Goal: Navigation & Orientation: Understand site structure

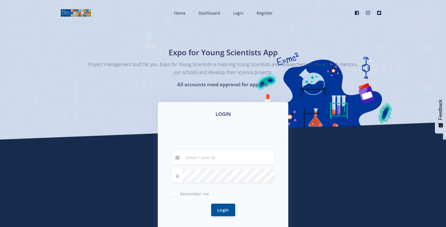
click at [211, 157] on input at bounding box center [228, 157] width 91 height 13
type input "[EMAIL_ADDRESS][DOMAIN_NAME]"
click at [211, 204] on button "Login" at bounding box center [223, 210] width 24 height 13
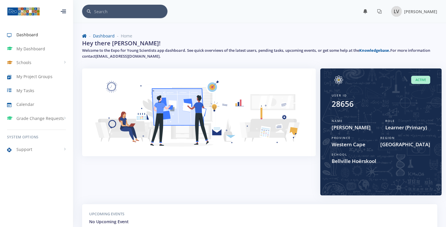
scroll to position [4, 4]
click at [25, 48] on span "My Dashboard" at bounding box center [30, 49] width 29 height 6
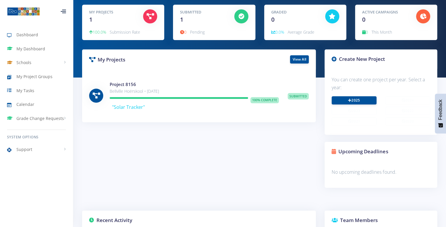
scroll to position [29, 0]
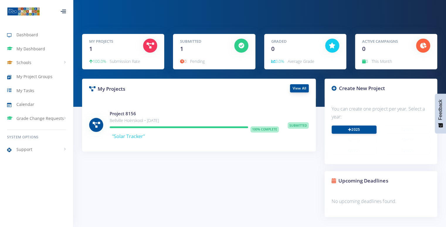
click at [300, 91] on link "View All" at bounding box center [299, 88] width 19 height 8
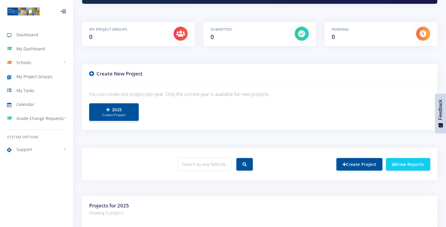
scroll to position [83, 0]
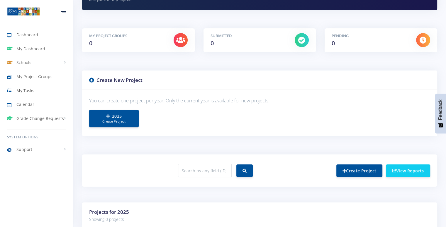
click at [25, 88] on span "My Tasks" at bounding box center [25, 91] width 18 height 6
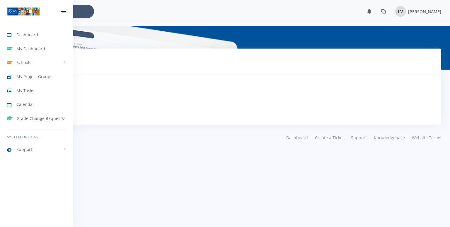
scroll to position [4, 4]
click at [22, 107] on span "Calendar" at bounding box center [25, 104] width 18 height 6
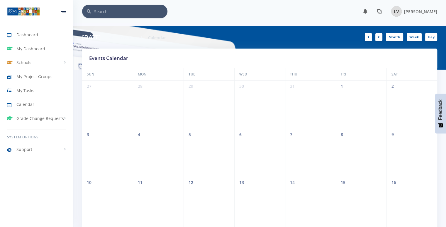
click at [64, 13] on icon at bounding box center [64, 13] width 4 height 1
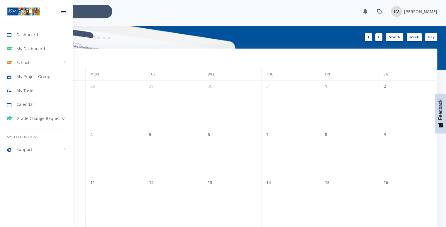
click at [64, 13] on icon at bounding box center [63, 13] width 5 height 1
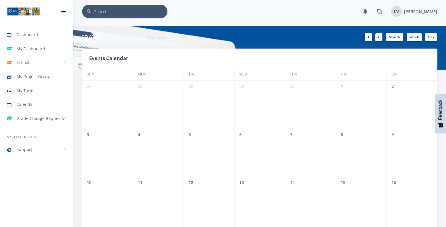
click at [64, 13] on icon at bounding box center [64, 13] width 4 height 1
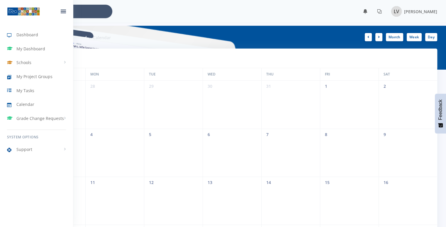
click at [64, 13] on icon at bounding box center [63, 13] width 5 height 1
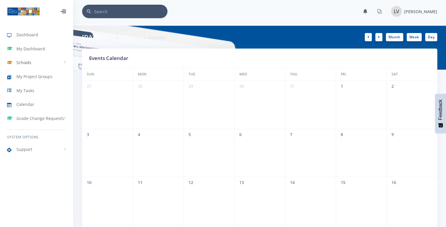
click at [68, 62] on link "Schools" at bounding box center [36, 62] width 73 height 13
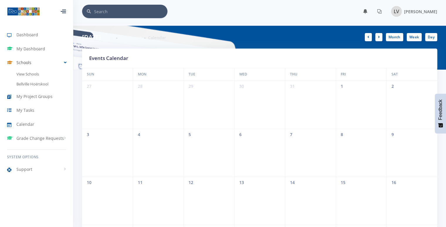
click at [66, 61] on link "Schools" at bounding box center [36, 62] width 73 height 13
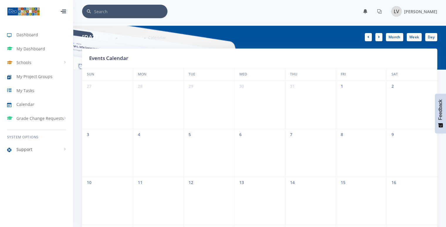
click at [64, 148] on link "Support" at bounding box center [36, 149] width 73 height 13
click at [39, 36] on link "Dashboard" at bounding box center [36, 34] width 73 height 13
